Goal: Task Accomplishment & Management: Use online tool/utility

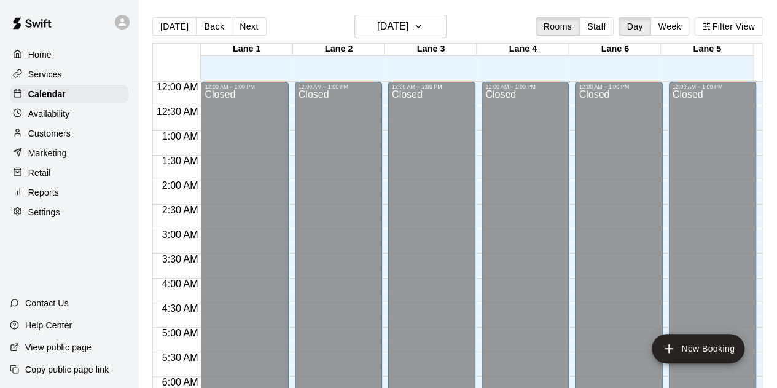
scroll to position [651, 0]
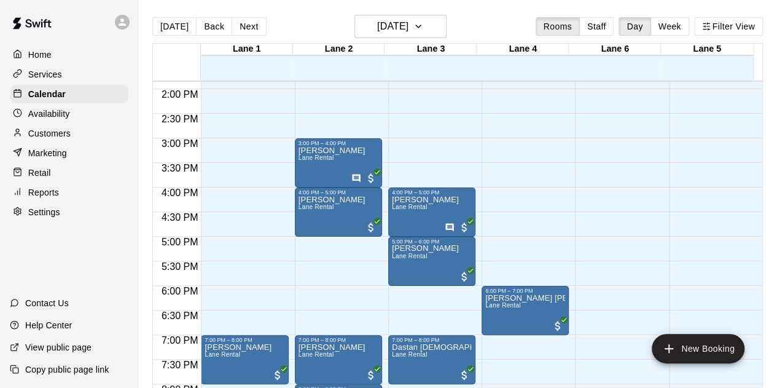
scroll to position [681, 0]
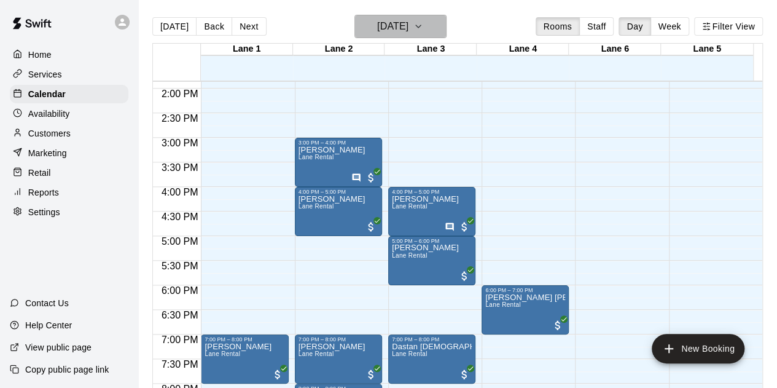
click at [374, 35] on button "[DATE]" at bounding box center [401, 26] width 92 height 23
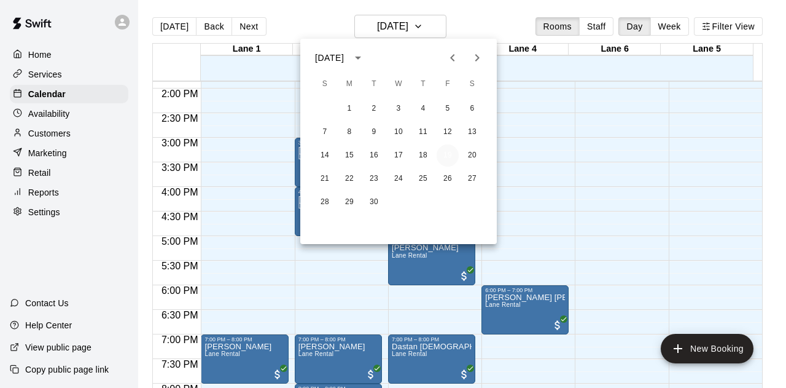
click at [447, 153] on button "19" at bounding box center [448, 155] width 22 height 22
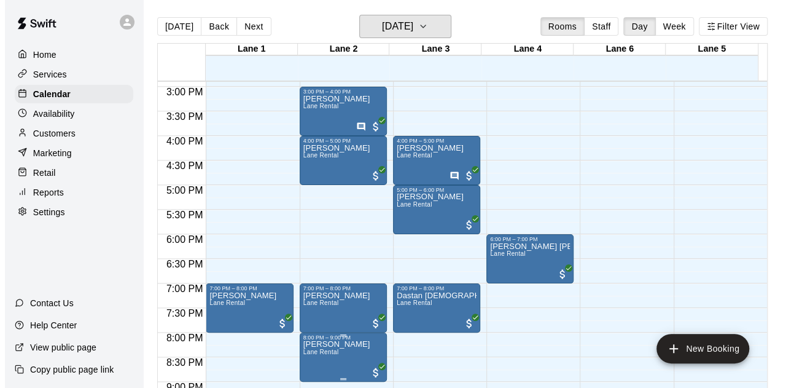
scroll to position [732, 0]
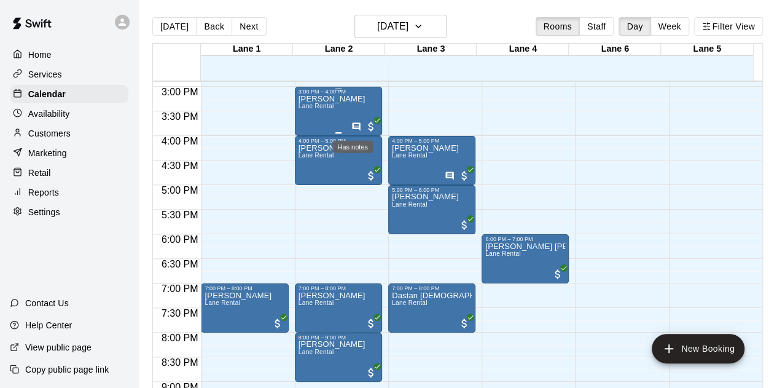
click at [355, 125] on icon "Has notes" at bounding box center [356, 127] width 10 height 10
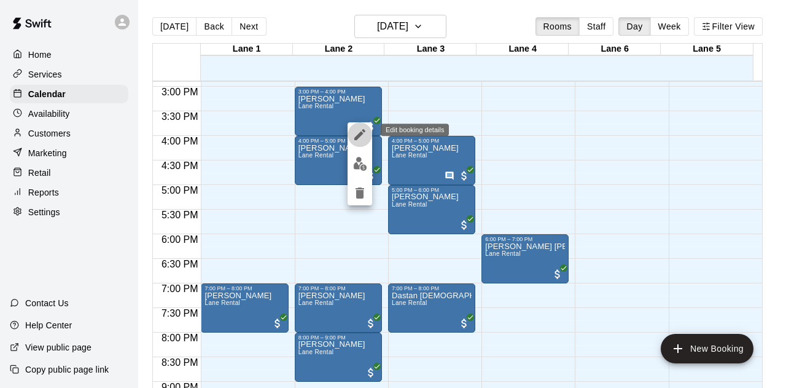
click at [358, 135] on icon "edit" at bounding box center [360, 134] width 15 height 15
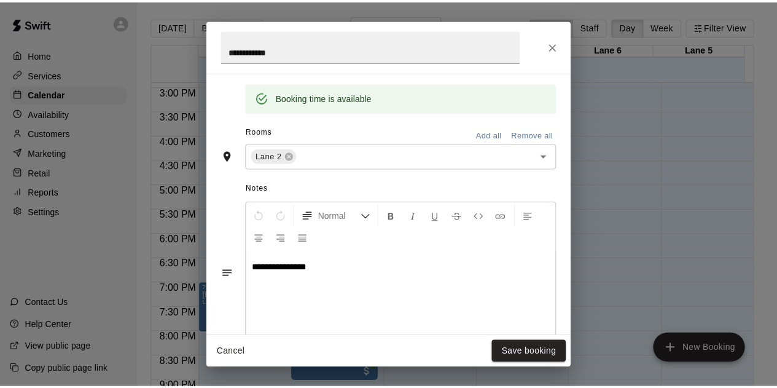
scroll to position [243, 0]
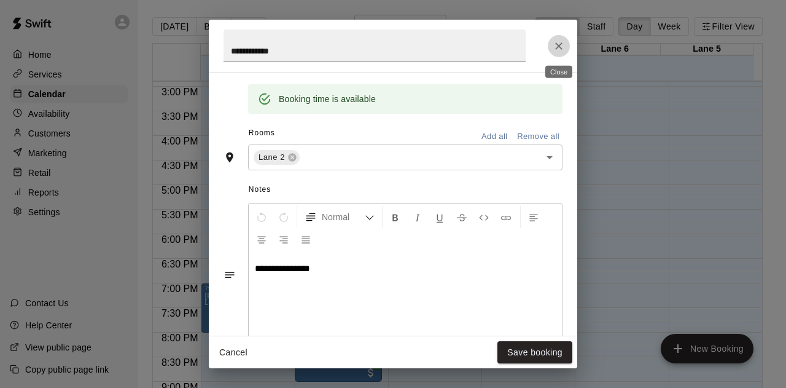
click at [558, 37] on button "Close" at bounding box center [559, 46] width 22 height 22
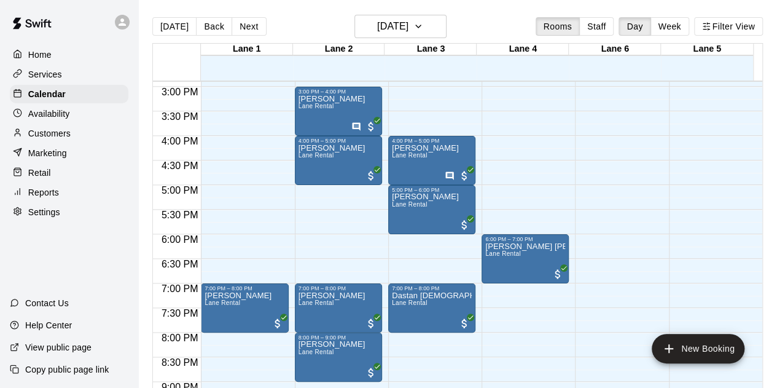
click at [767, 85] on div "[DATE] Back [DATE][DATE] Rooms Staff Day Week [GEOGRAPHIC_DATA] 1 [GEOGRAPHIC_D…" at bounding box center [457, 209] width 629 height 388
